Goal: Transaction & Acquisition: Purchase product/service

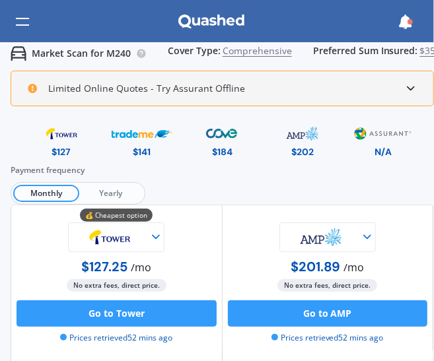
scroll to position [66, 0]
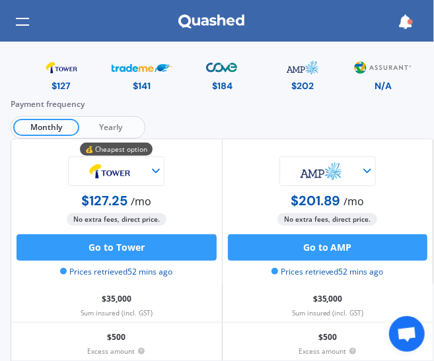
click at [257, 135] on div "Payment frequency Monthly Yearly" at bounding box center [222, 118] width 423 height 41
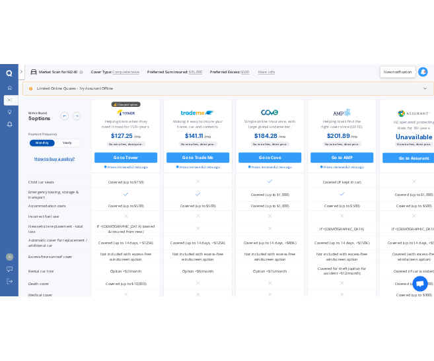
scroll to position [600, 0]
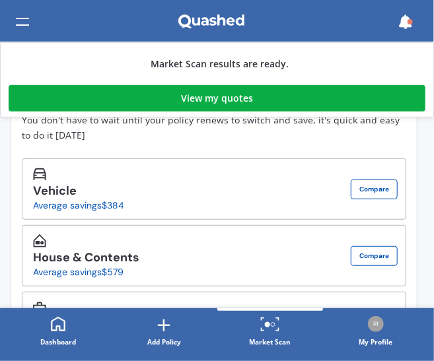
scroll to position [66, 0]
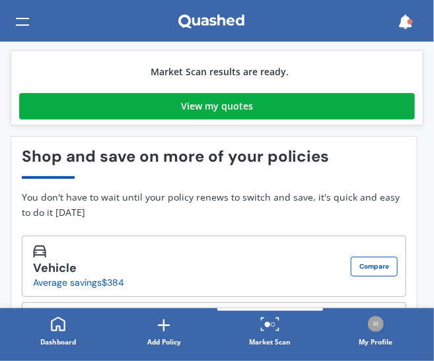
click at [277, 112] on link "View my quotes" at bounding box center [216, 106] width 395 height 26
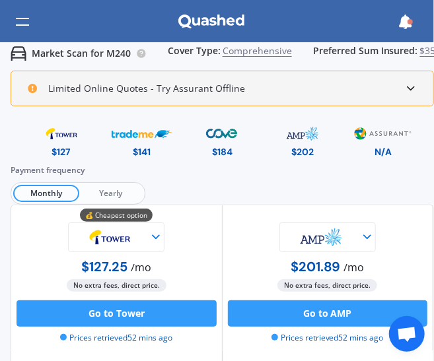
scroll to position [132, 0]
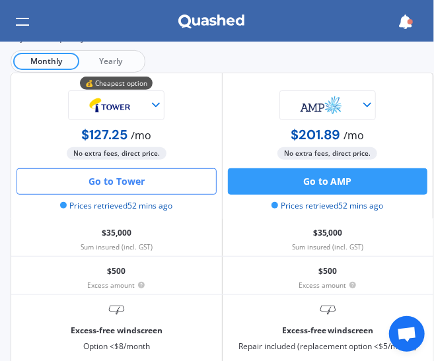
click at [164, 174] on button "Go to Tower" at bounding box center [116, 181] width 200 height 26
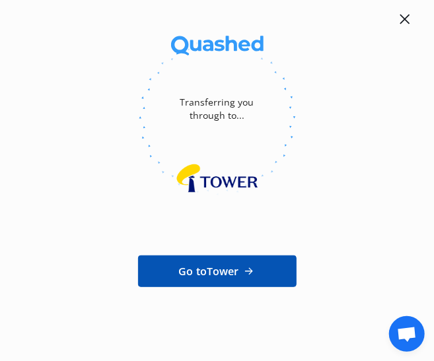
scroll to position [15, 0]
